Goal: Navigation & Orientation: Find specific page/section

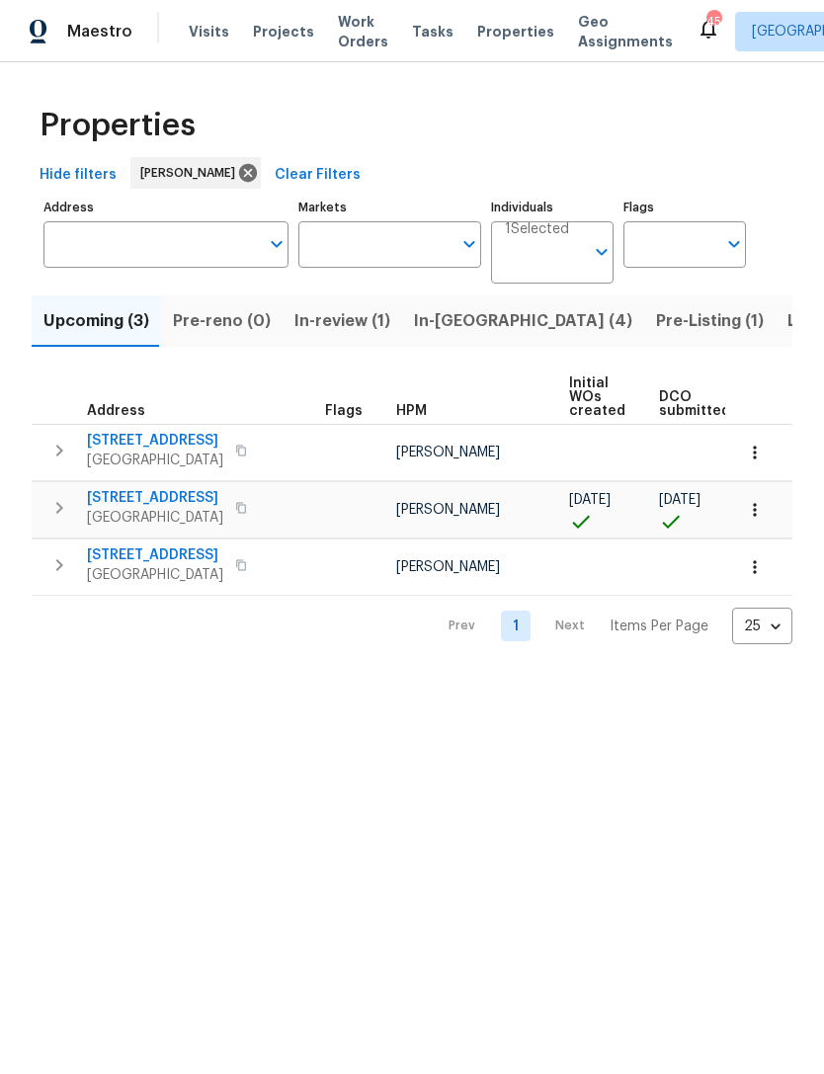
click at [471, 321] on span "In-[GEOGRAPHIC_DATA] (4)" at bounding box center [523, 321] width 218 height 28
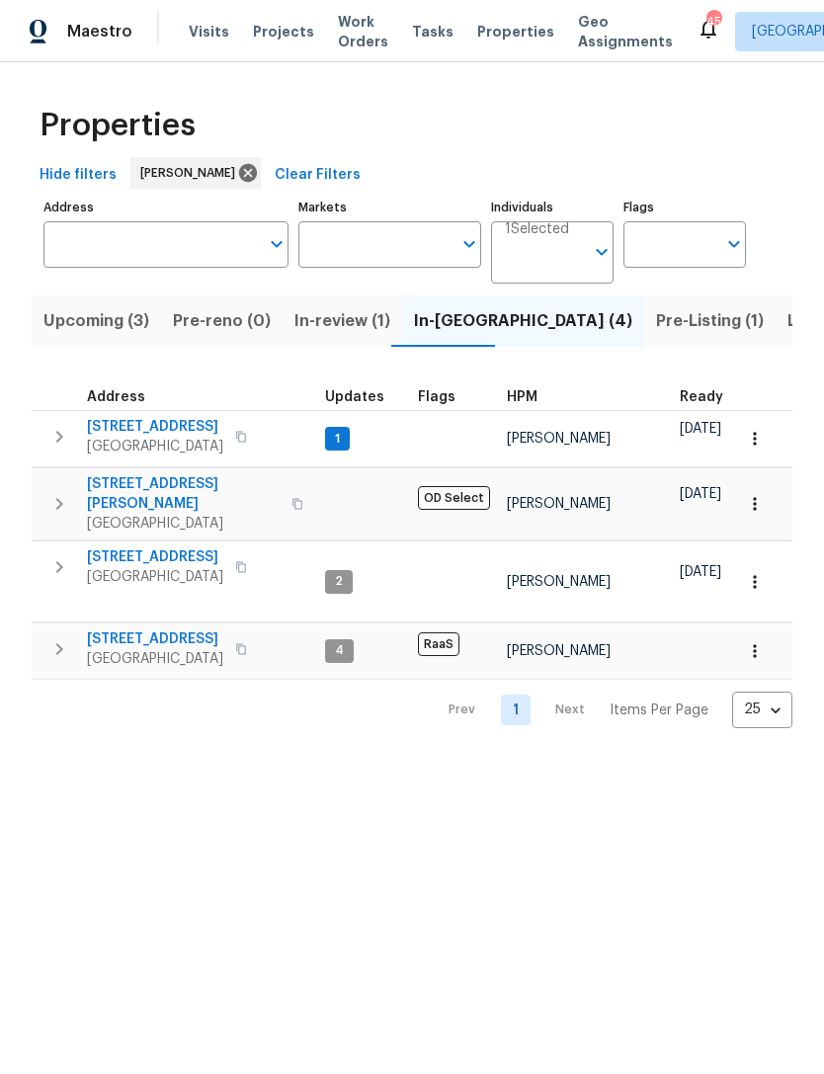
click at [656, 325] on span "Pre-Listing (1)" at bounding box center [710, 321] width 108 height 28
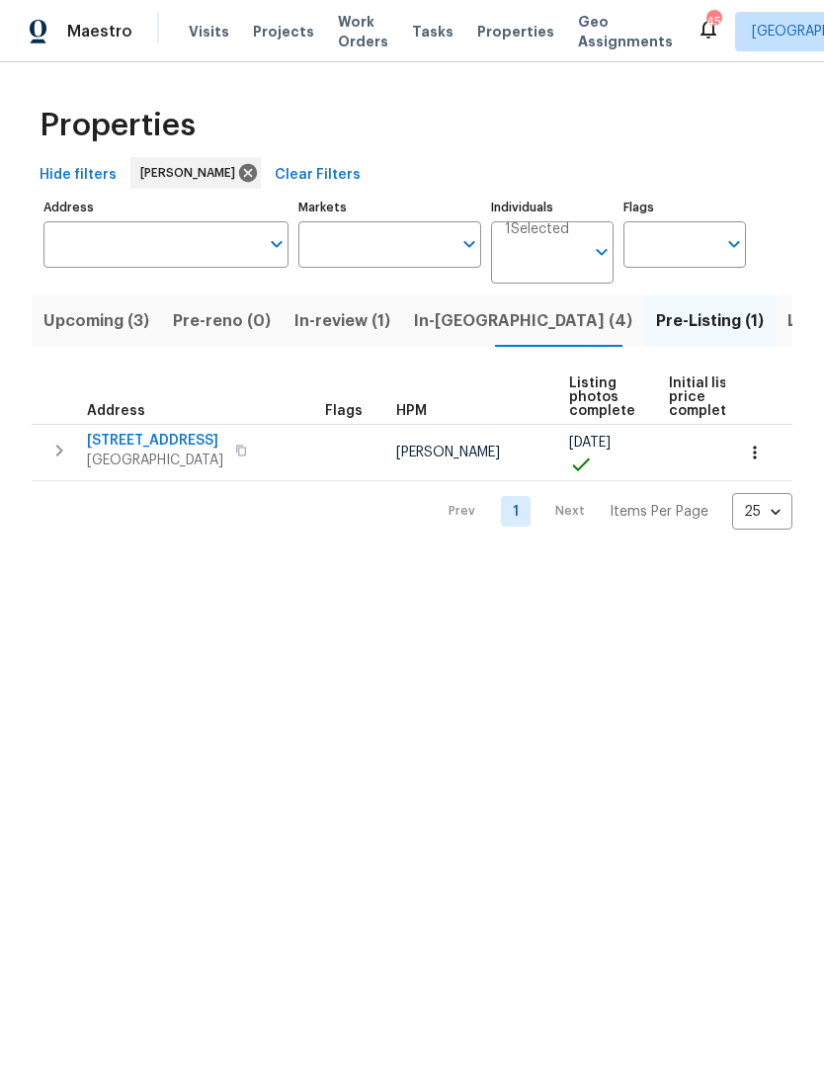
click at [787, 324] on span "Listed (8)" at bounding box center [824, 321] width 75 height 28
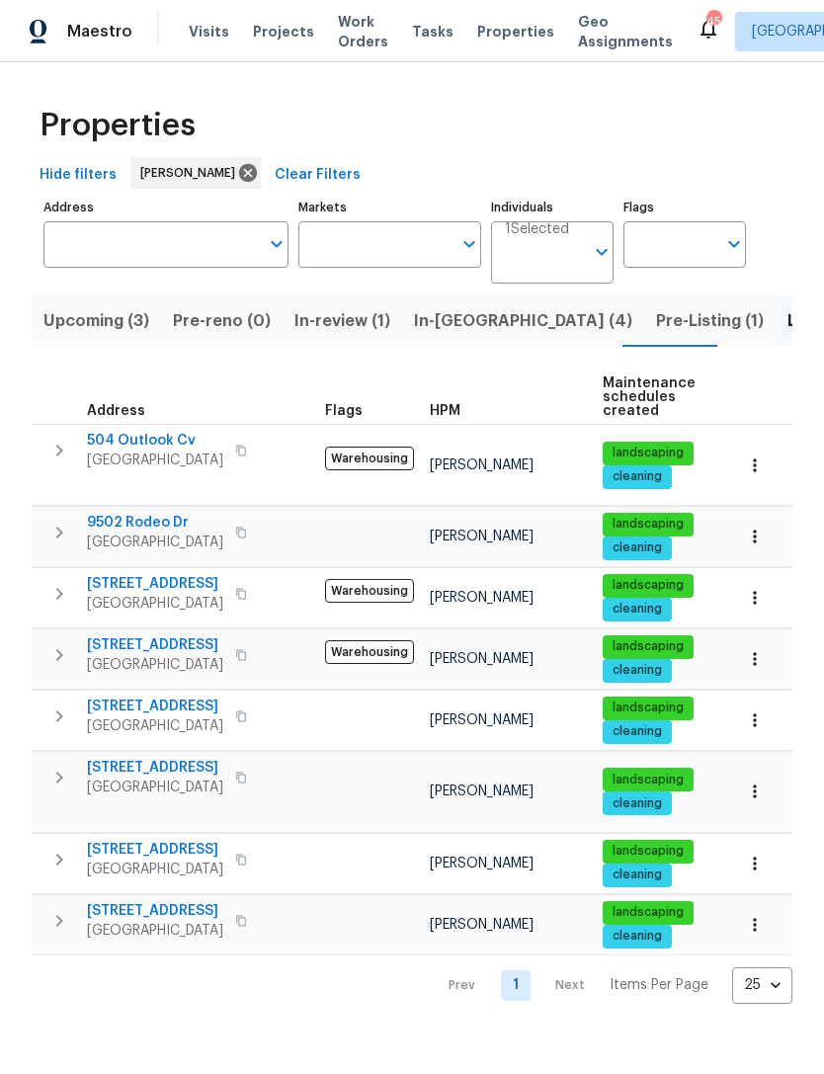
click at [430, 320] on span "In-[GEOGRAPHIC_DATA] (4)" at bounding box center [523, 321] width 218 height 28
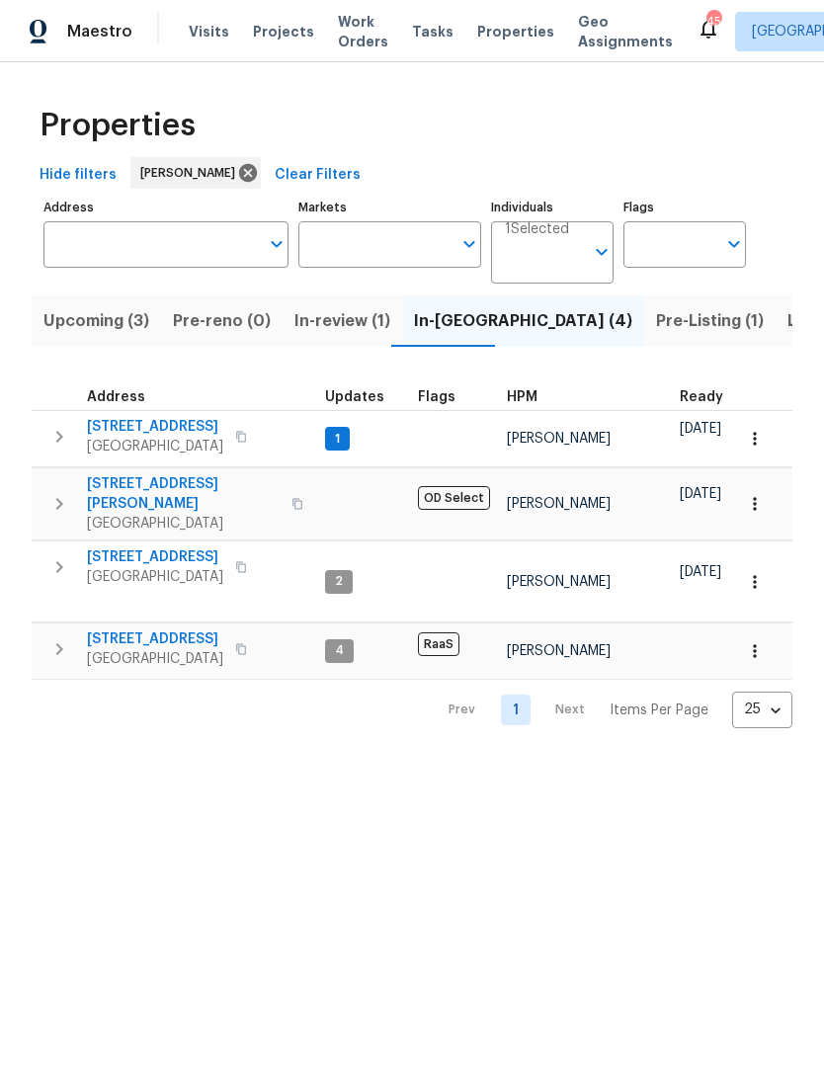
click at [787, 329] on span "Listed (8)" at bounding box center [824, 321] width 75 height 28
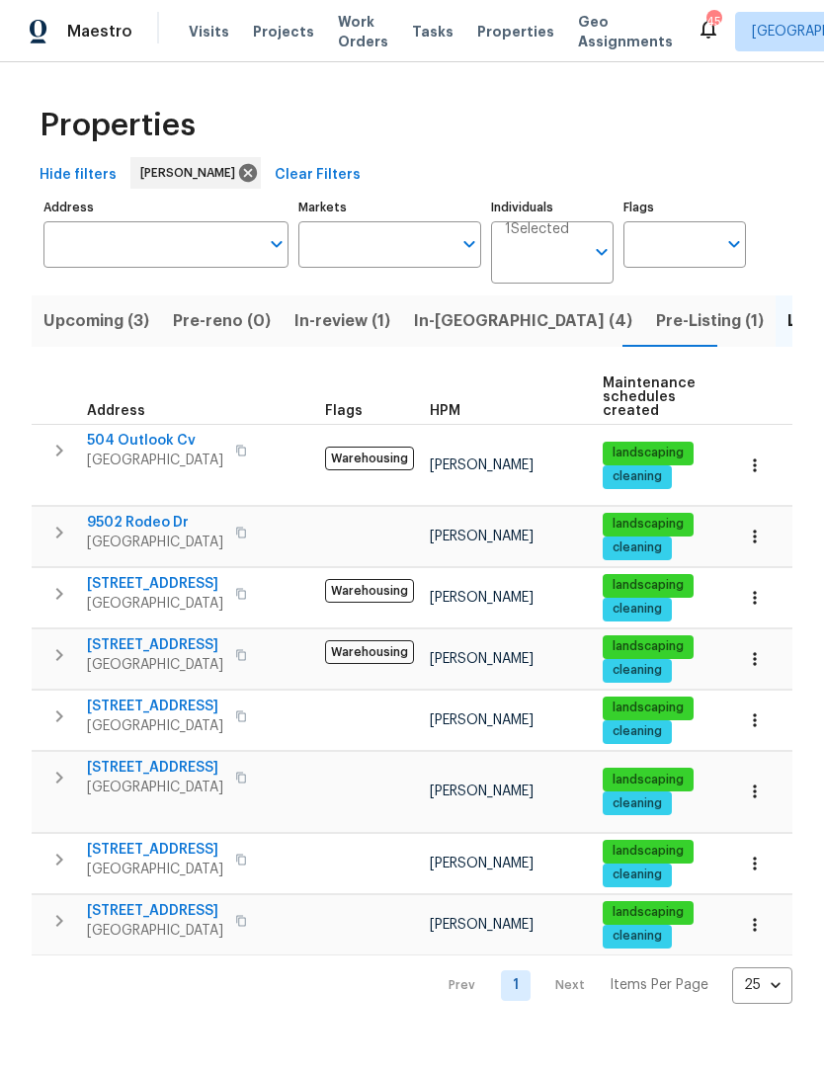
click at [90, 327] on span "Upcoming (3)" at bounding box center [96, 321] width 106 height 28
